Goal: Find specific fact: Find specific fact

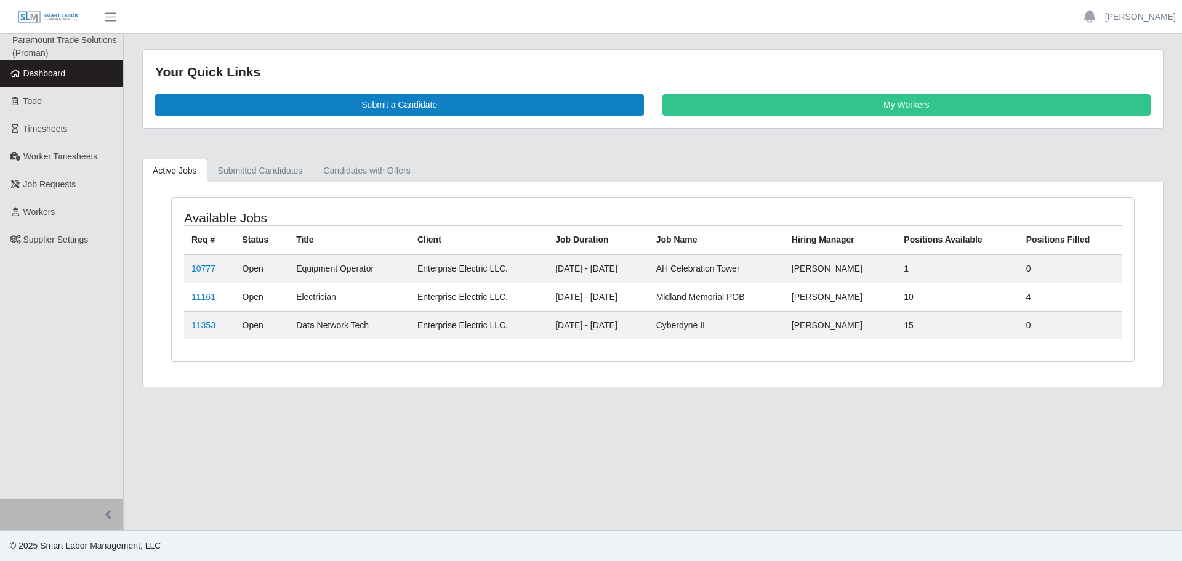
click at [53, 72] on span "Dashboard" at bounding box center [44, 73] width 42 height 10
click at [209, 298] on link "11161" at bounding box center [203, 297] width 24 height 10
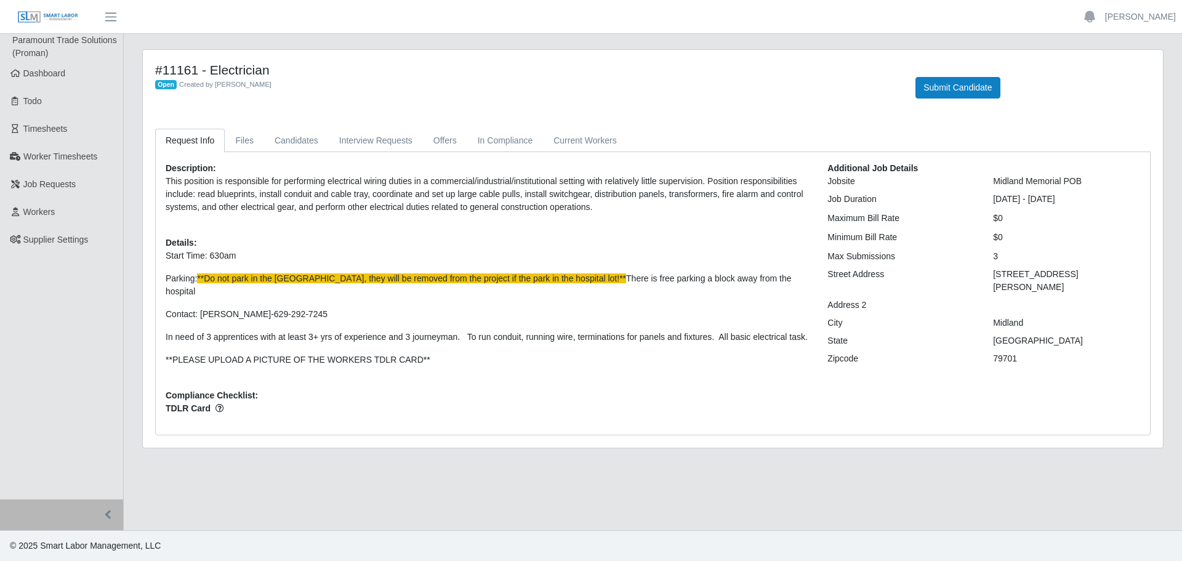
drag, startPoint x: 1067, startPoint y: 319, endPoint x: 1030, endPoint y: 314, distance: 37.9
click at [1067, 319] on div "Additional Job Details Jobsite Midland Memorial POB Job Duration [DATE] - [DATE…" at bounding box center [983, 293] width 331 height 263
drag, startPoint x: 991, startPoint y: 275, endPoint x: 1131, endPoint y: 276, distance: 139.7
click at [1131, 276] on div "400 Rosalind Redfern Grove Parkway" at bounding box center [1067, 281] width 166 height 26
copy div "400 Rosalind Redfern Grove Parkway"
